Goal: Communication & Community: Answer question/provide support

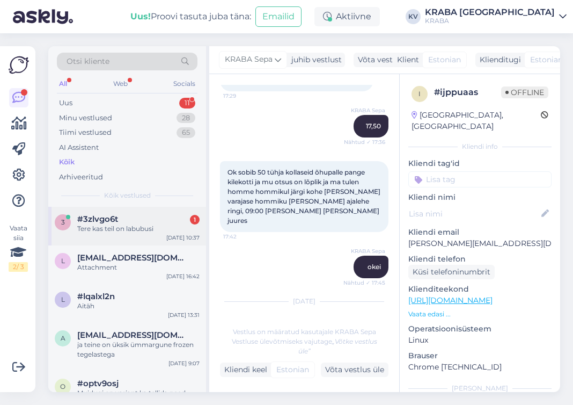
click at [159, 213] on div "3 #3zlvgo6t 1 Tere kas teil on labubusi [DATE] 10:37" at bounding box center [127, 226] width 158 height 39
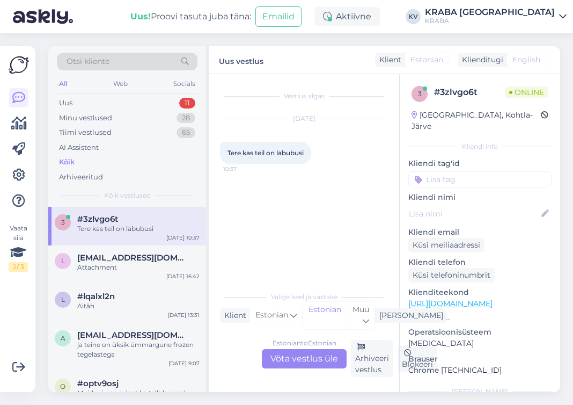
click at [323, 362] on div "Estonian to Estonian Võta vestlus üle" at bounding box center [304, 358] width 85 height 19
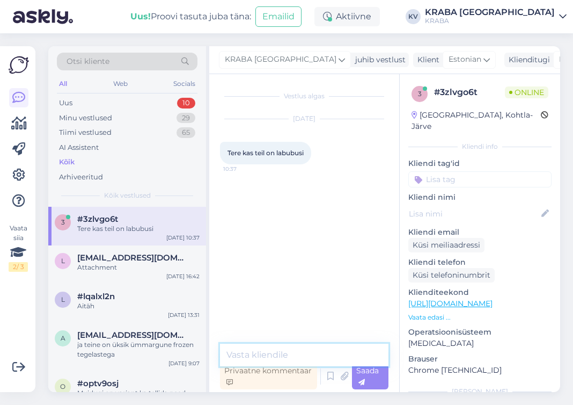
click at [290, 348] on textarea at bounding box center [304, 354] width 168 height 23
type textarea "Tere, on [PERSON_NAME]."
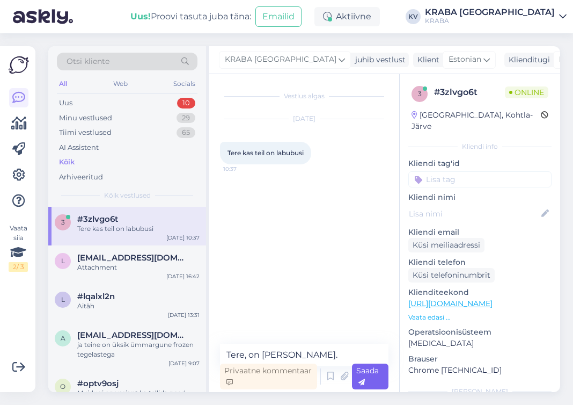
click at [368, 377] on span "Saada" at bounding box center [367, 375] width 23 height 21
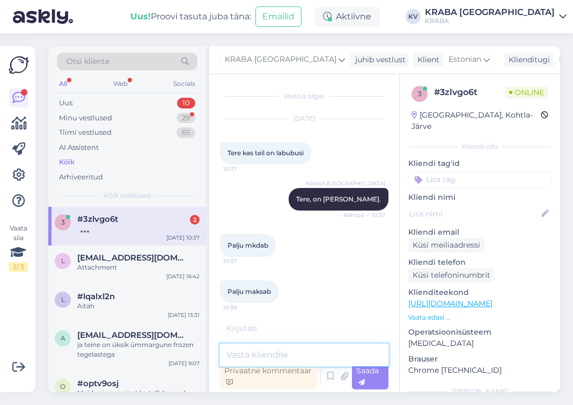
click at [259, 358] on textarea at bounding box center [304, 354] width 168 height 23
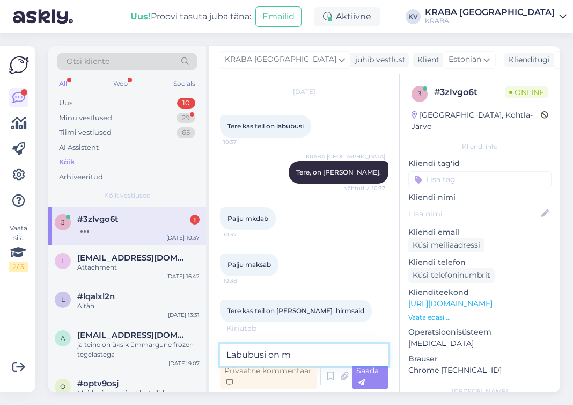
scroll to position [38, 0]
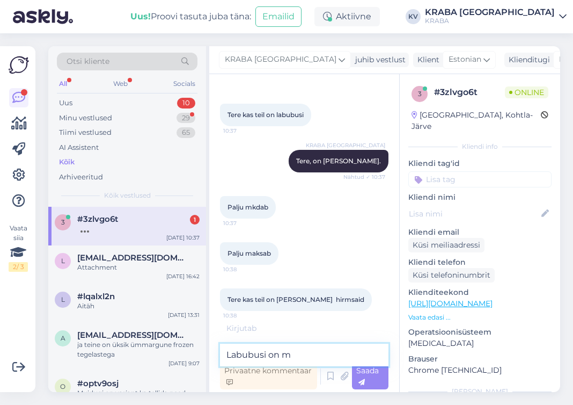
click at [296, 360] on textarea "Labubusi on m" at bounding box center [304, 354] width 168 height 23
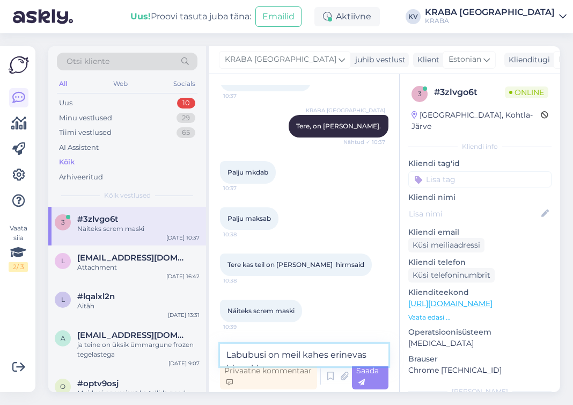
scroll to position [84, 0]
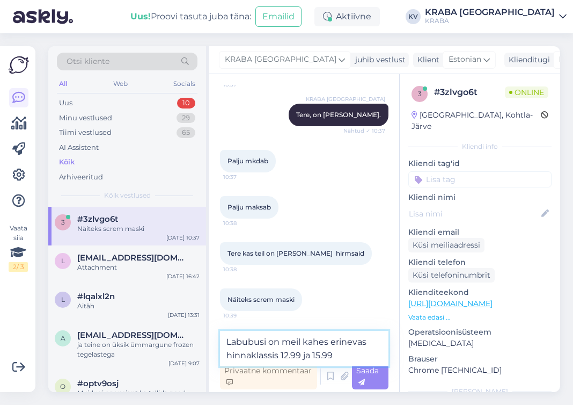
type textarea "Labubusi on meil kahes erinevas hinnaklassis 12.99 ja 15.99"
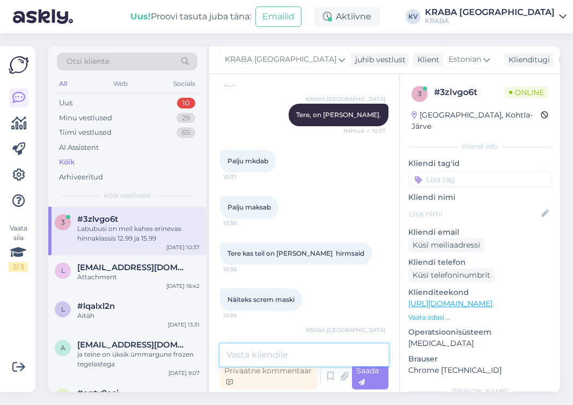
scroll to position [129, 0]
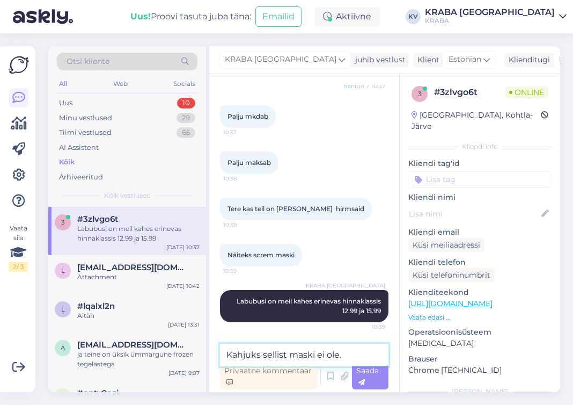
type textarea "Kahjuks sellist maski ei ole."
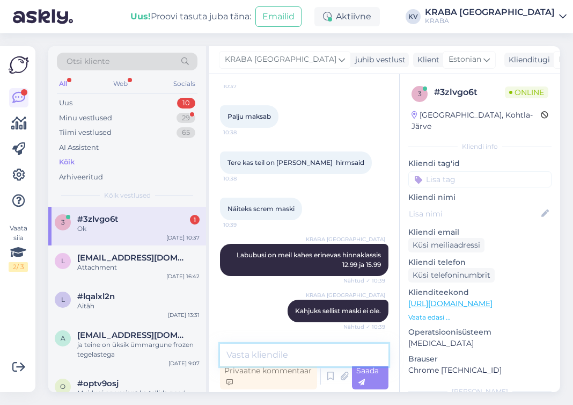
scroll to position [221, 0]
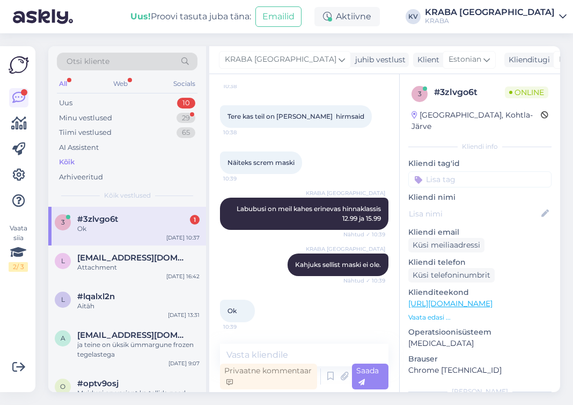
click at [302, 301] on div "Ok 10:39" at bounding box center [304, 311] width 168 height 46
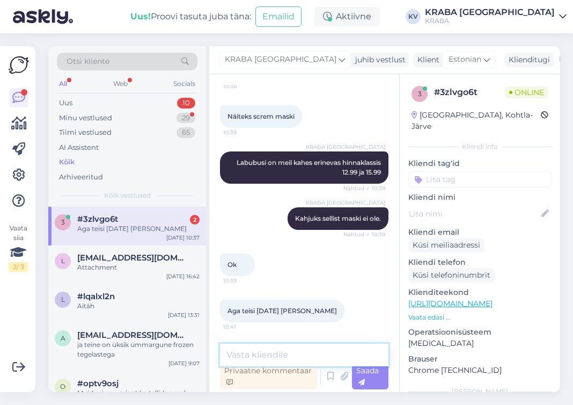
click at [256, 351] on textarea at bounding box center [304, 354] width 168 height 23
type textarea "E-poes on meil maskid olemas."
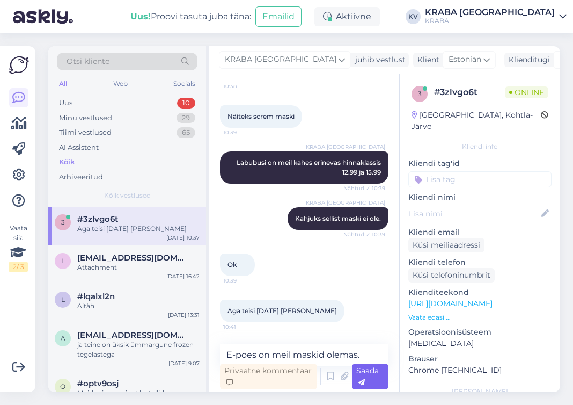
click at [370, 375] on span "Saada" at bounding box center [367, 375] width 23 height 21
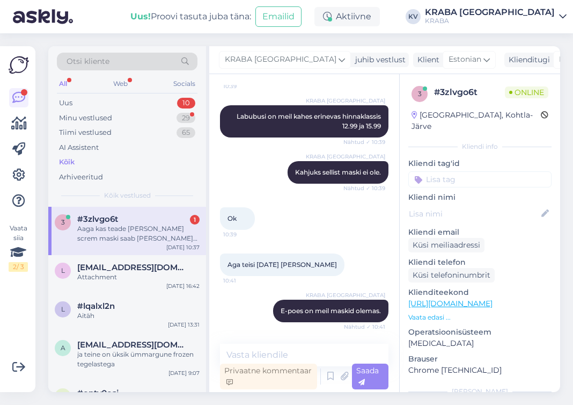
scroll to position [369, 0]
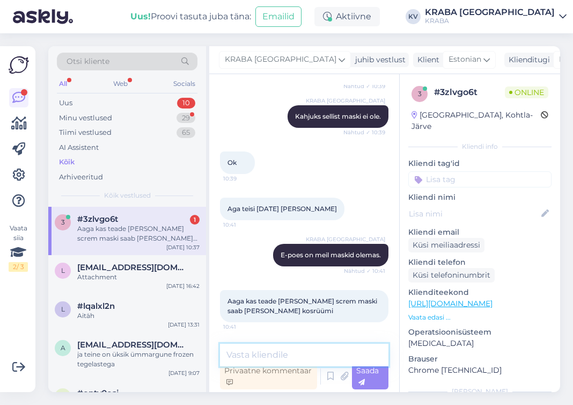
click at [273, 354] on textarea at bounding box center [304, 354] width 168 height 23
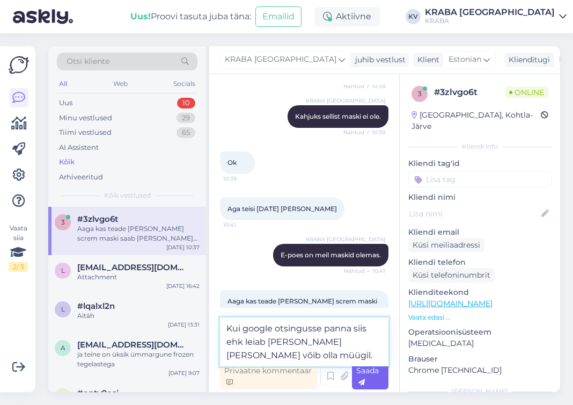
type textarea "Kui google otsingusse panna siis ehk leiab [PERSON_NAME] [PERSON_NAME] võib oll…"
click at [368, 373] on span "Saada" at bounding box center [367, 375] width 23 height 21
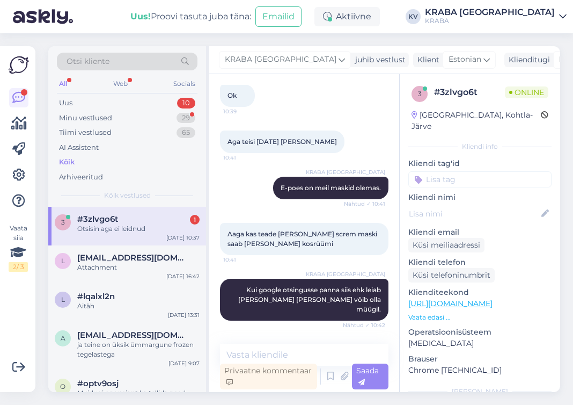
scroll to position [471, 0]
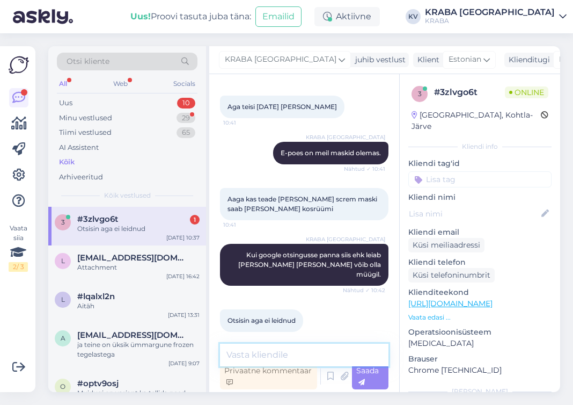
click at [251, 353] on textarea at bounding box center [304, 354] width 168 height 23
type textarea "K"
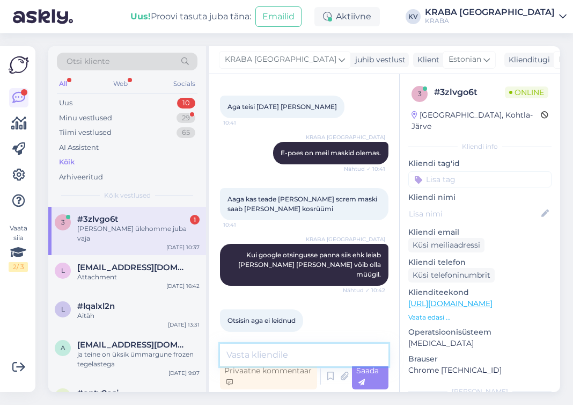
scroll to position [517, 0]
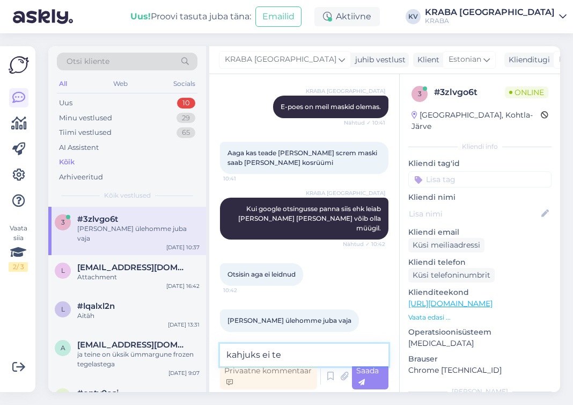
type textarea "kahjuks ei tea"
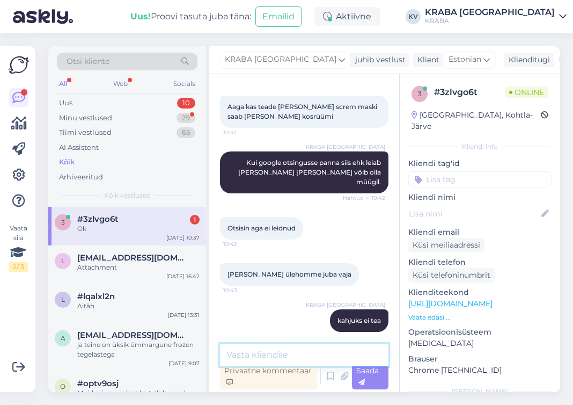
scroll to position [610, 0]
